Goal: Transaction & Acquisition: Purchase product/service

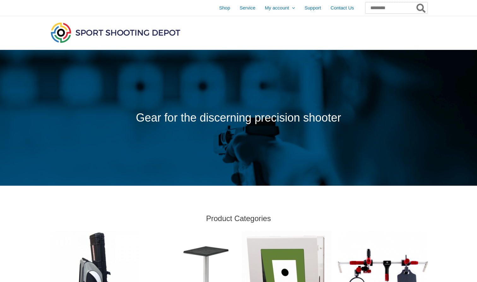
click at [373, 5] on input "Search for:" at bounding box center [396, 7] width 62 height 11
type input "**********"
click at [421, 8] on button "Search" at bounding box center [421, 7] width 12 height 11
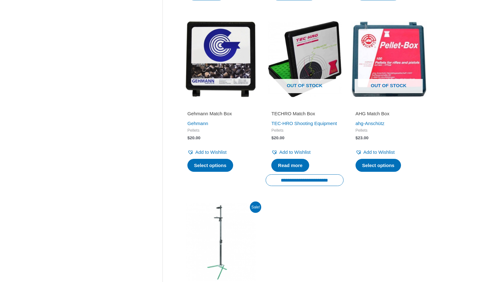
scroll to position [252, 0]
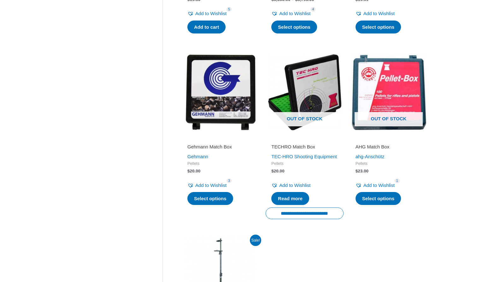
click at [214, 128] on img at bounding box center [221, 92] width 78 height 78
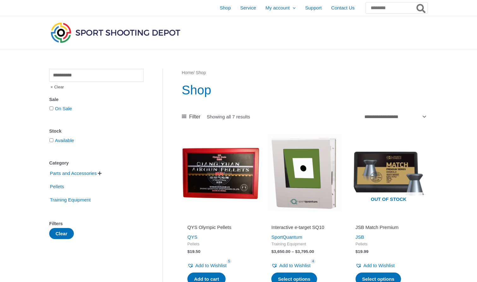
scroll to position [0, 0]
click at [220, 9] on span "Shop" at bounding box center [225, 8] width 11 height 16
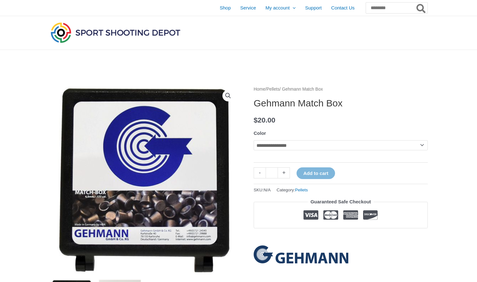
click at [276, 130] on th "Color" at bounding box center [341, 132] width 174 height 9
select select "****"
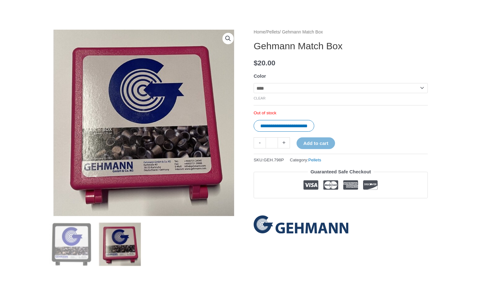
scroll to position [57, 0]
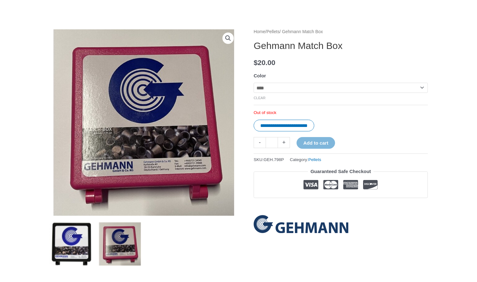
click at [73, 247] on img at bounding box center [71, 244] width 44 height 44
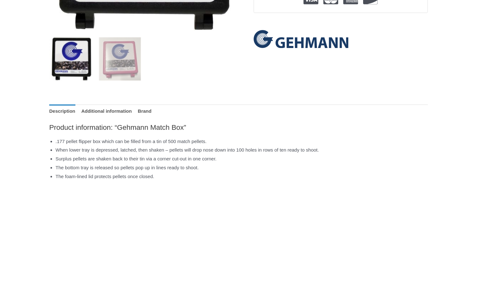
scroll to position [326, 0]
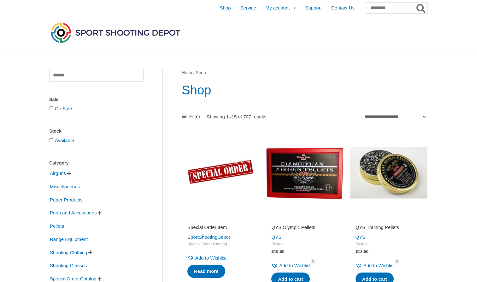
click at [207, 176] on img at bounding box center [221, 173] width 78 height 78
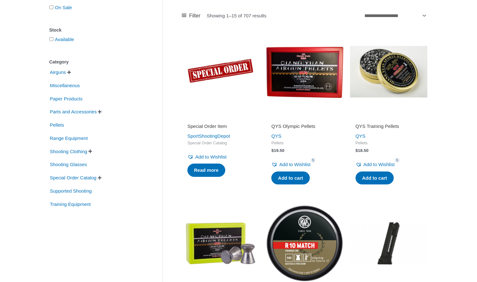
scroll to position [101, 0]
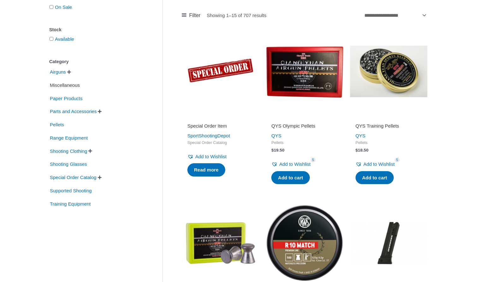
click at [74, 83] on span "Miscellaneous" at bounding box center [64, 85] width 31 height 11
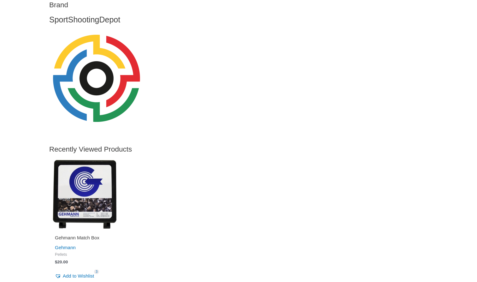
scroll to position [467, 0]
